Goal: Information Seeking & Learning: Understand process/instructions

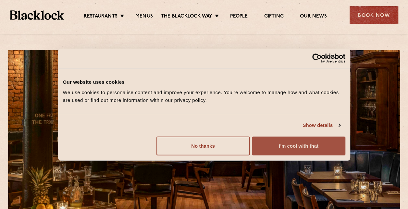
click at [262, 148] on button "I'm cool with that" at bounding box center [298, 145] width 93 height 19
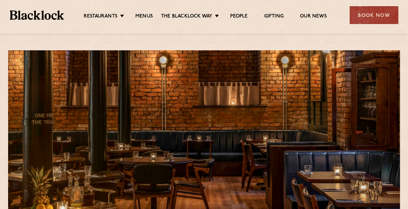
click at [156, 12] on ul "Restaurants [GEOGRAPHIC_DATA] [GEOGRAPHIC_DATA] [GEOGRAPHIC_DATA] [GEOGRAPHIC_D…" at bounding box center [205, 15] width 282 height 10
click at [140, 20] on div "Restaurants [GEOGRAPHIC_DATA] [GEOGRAPHIC_DATA] [GEOGRAPHIC_DATA] [GEOGRAPHIC_D…" at bounding box center [204, 14] width 408 height 29
click at [143, 15] on link "Menus" at bounding box center [144, 16] width 18 height 7
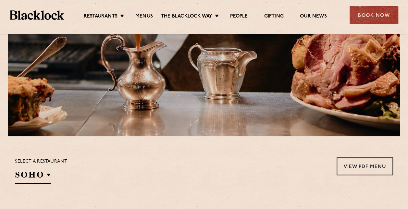
scroll to position [195, 0]
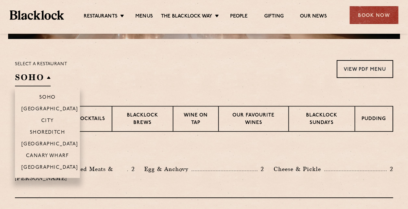
click at [52, 163] on li "[GEOGRAPHIC_DATA]" at bounding box center [47, 169] width 65 height 17
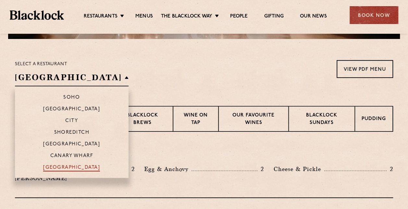
click at [57, 168] on p "[GEOGRAPHIC_DATA]" at bounding box center [71, 168] width 57 height 6
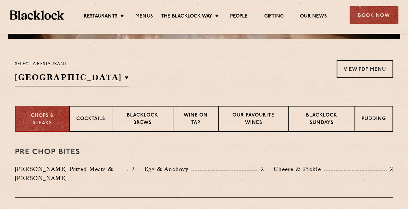
click at [164, 74] on div "Select a restaurant Manchester Soho Birmingham City Shoreditch Covent Garden Ca…" at bounding box center [204, 73] width 378 height 26
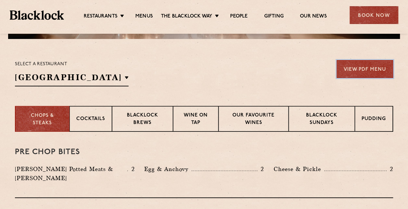
click at [340, 66] on link "View PDF Menu" at bounding box center [364, 69] width 56 height 18
